Goal: Navigation & Orientation: Understand site structure

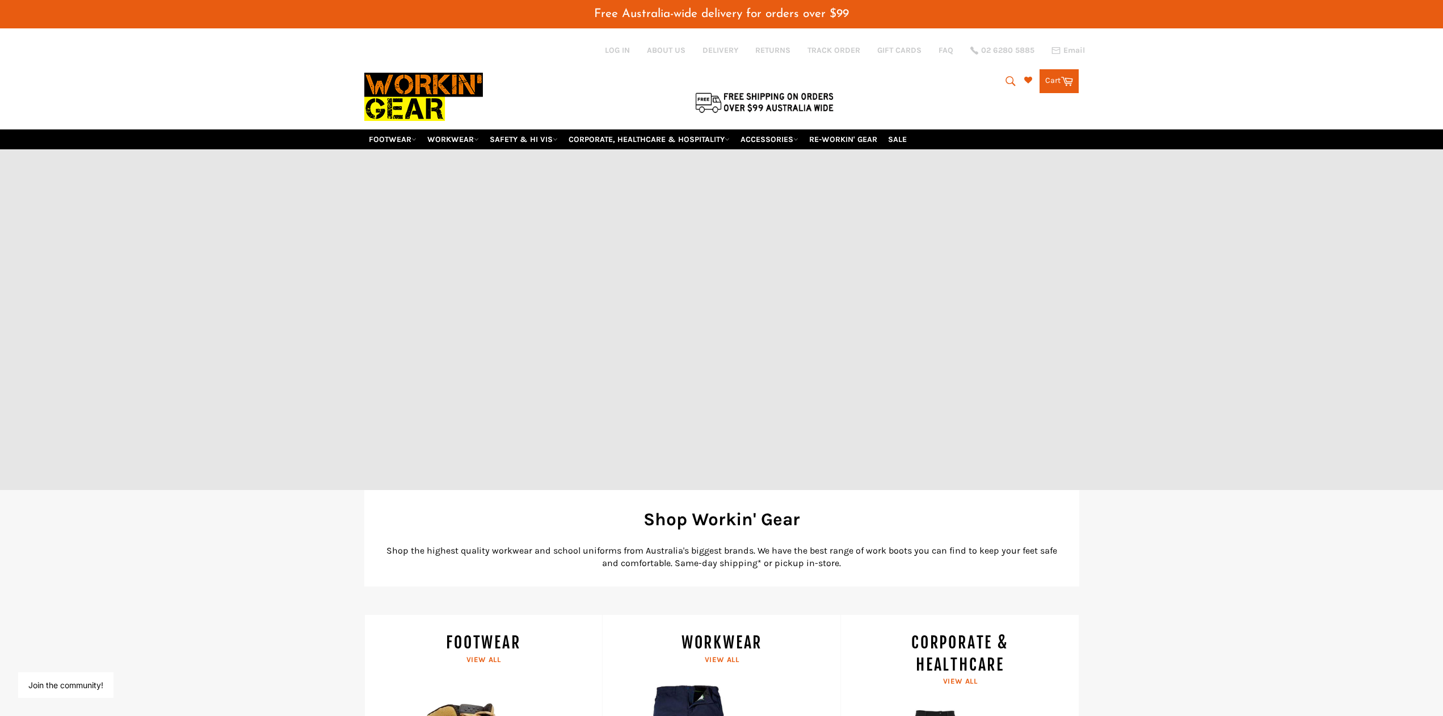
drag, startPoint x: 1218, startPoint y: 172, endPoint x: 1198, endPoint y: 69, distance: 105.7
click at [517, 149] on link "SAFETY & HI VIS" at bounding box center [523, 139] width 77 height 20
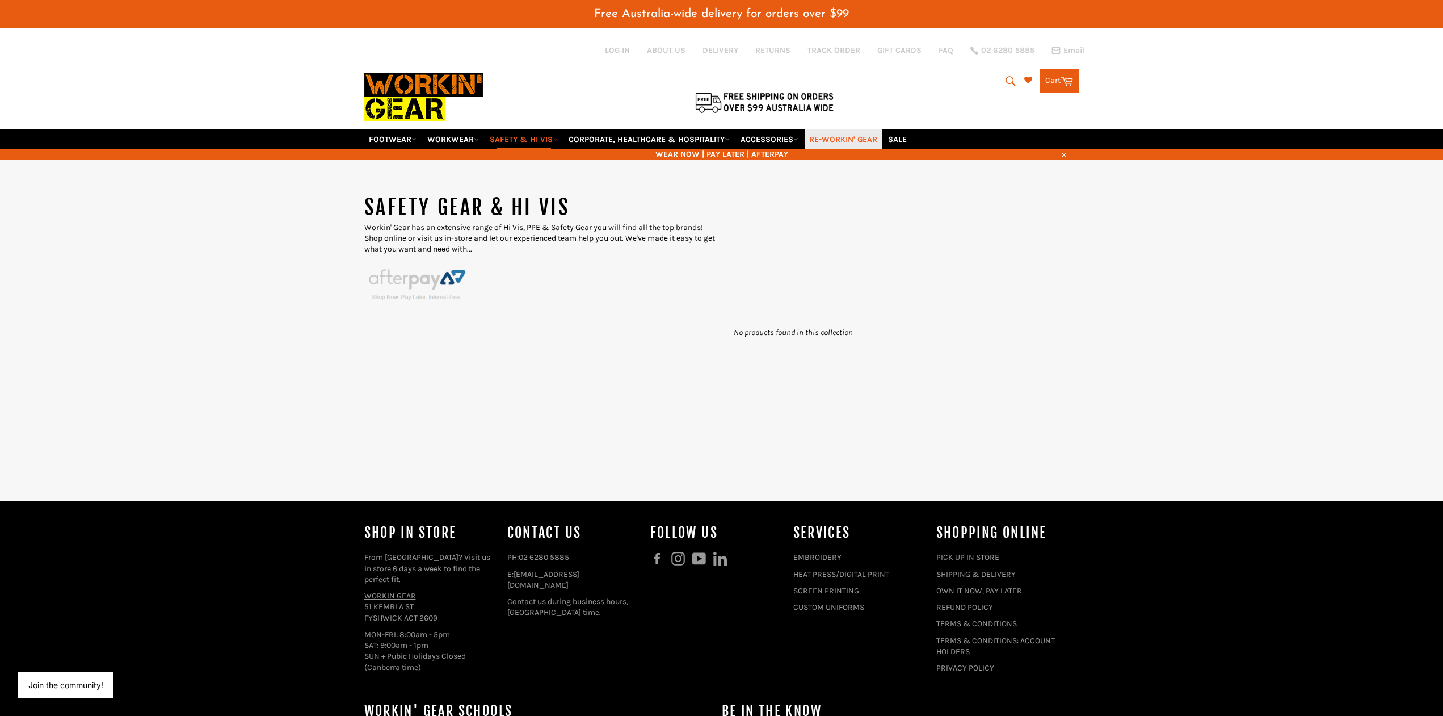
click at [861, 149] on link "RE-WORKIN' GEAR" at bounding box center [843, 139] width 77 height 20
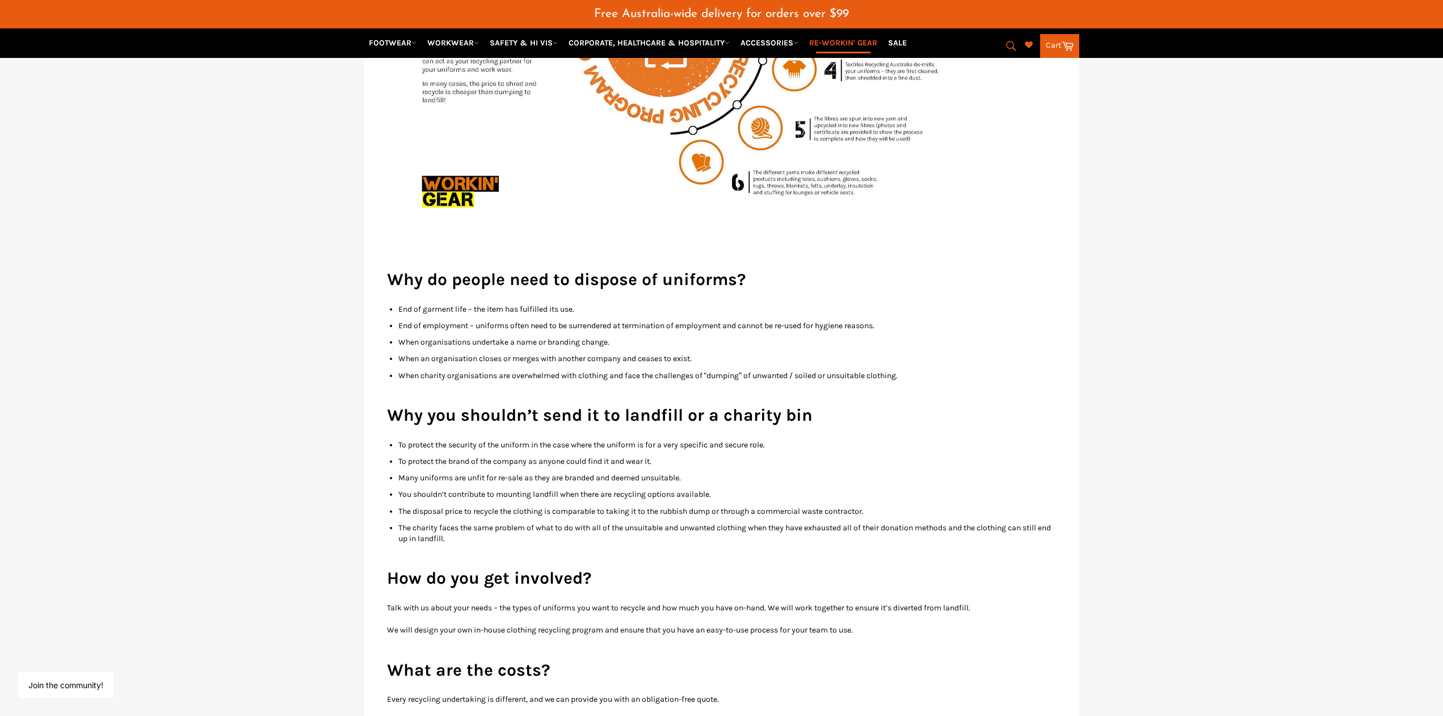
scroll to position [535, 0]
